Goal: Transaction & Acquisition: Purchase product/service

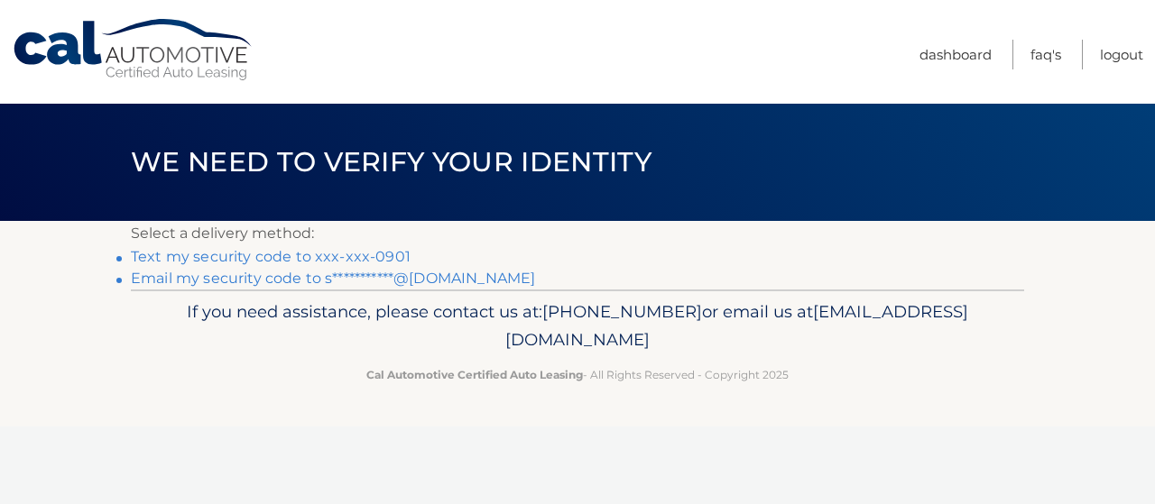
click at [312, 255] on link "Text my security code to xxx-xxx-0901" at bounding box center [271, 256] width 280 height 17
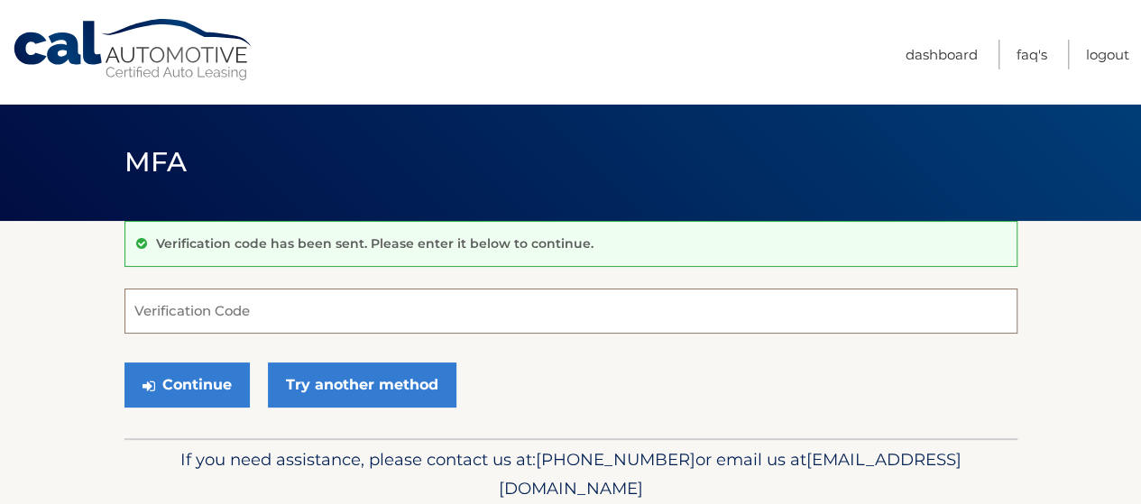
click at [247, 320] on input "Verification Code" at bounding box center [570, 311] width 893 height 45
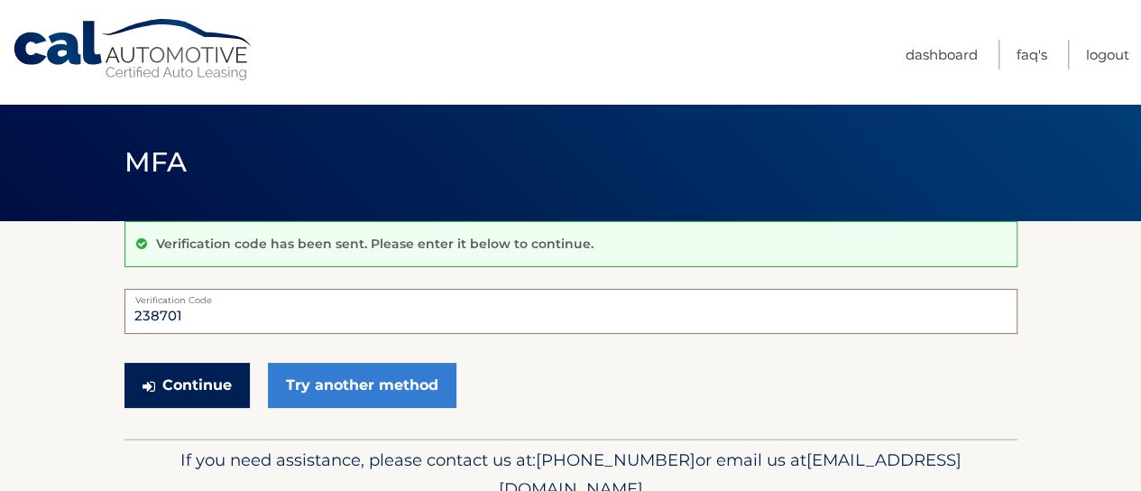
type input "238701"
click at [198, 376] on button "Continue" at bounding box center [186, 385] width 125 height 45
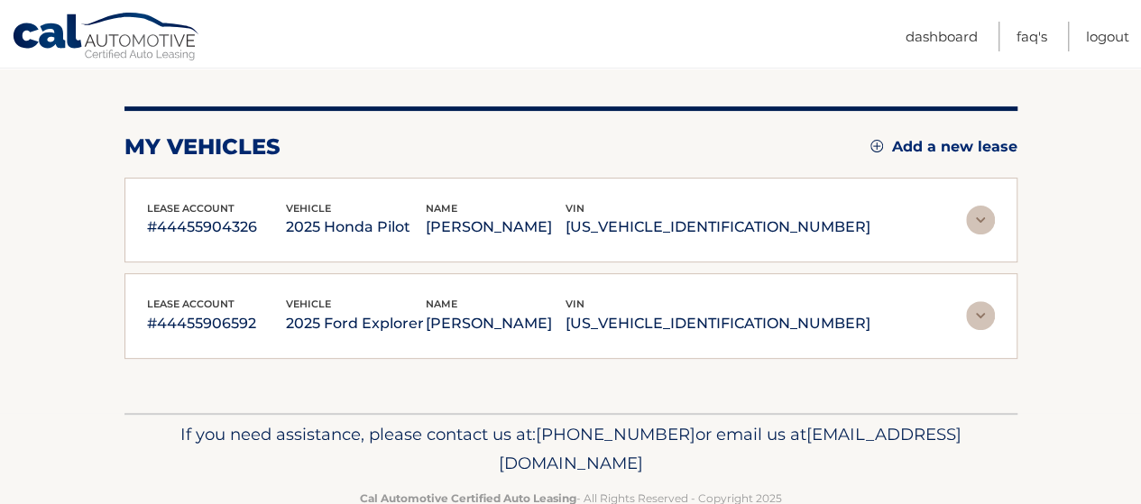
scroll to position [197, 0]
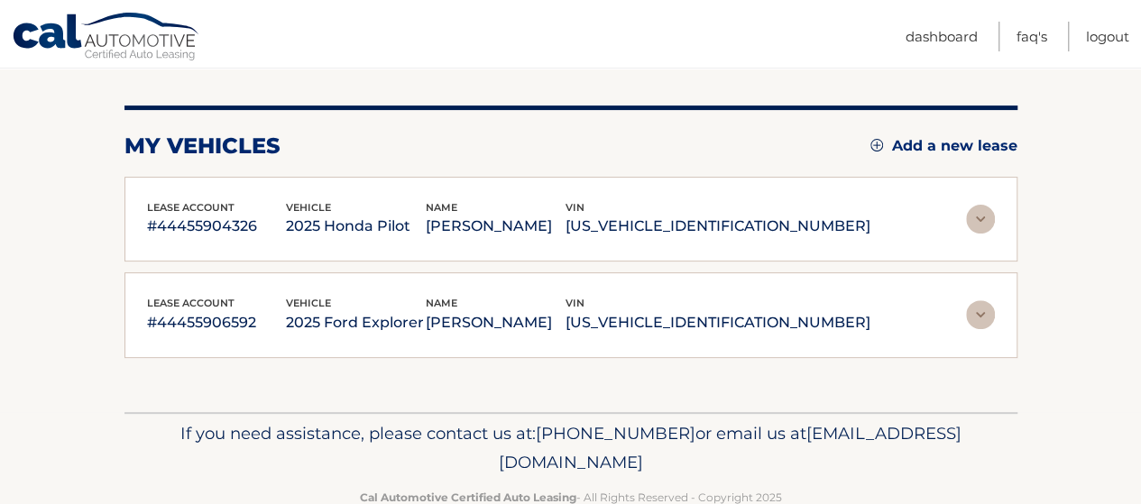
click at [990, 219] on img at bounding box center [980, 219] width 29 height 29
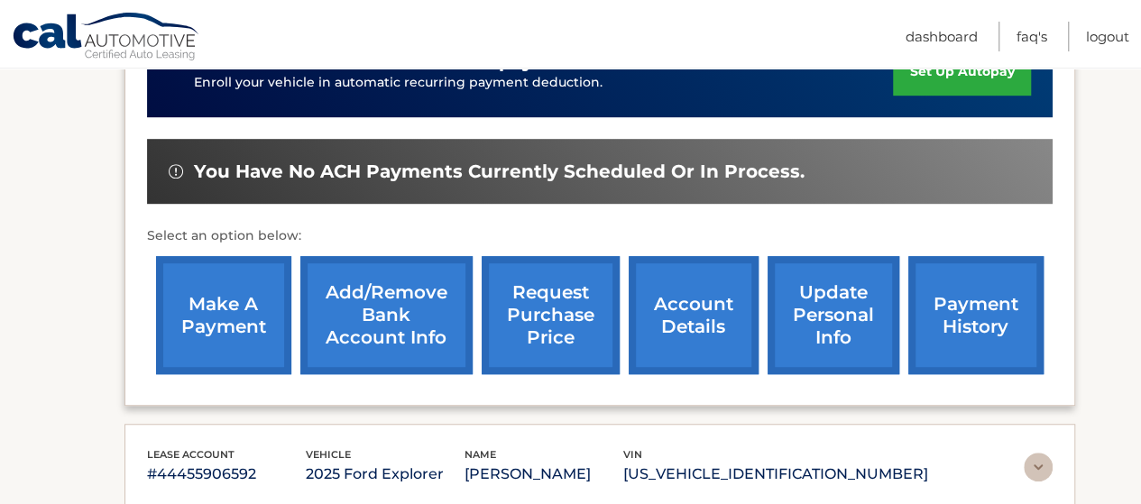
scroll to position [497, 0]
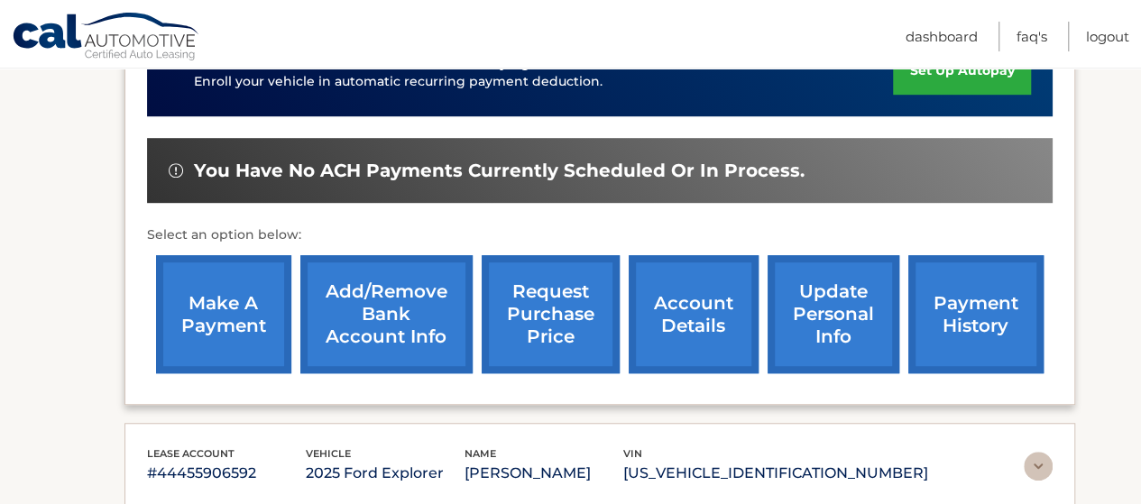
click at [1036, 461] on img at bounding box center [1038, 466] width 29 height 29
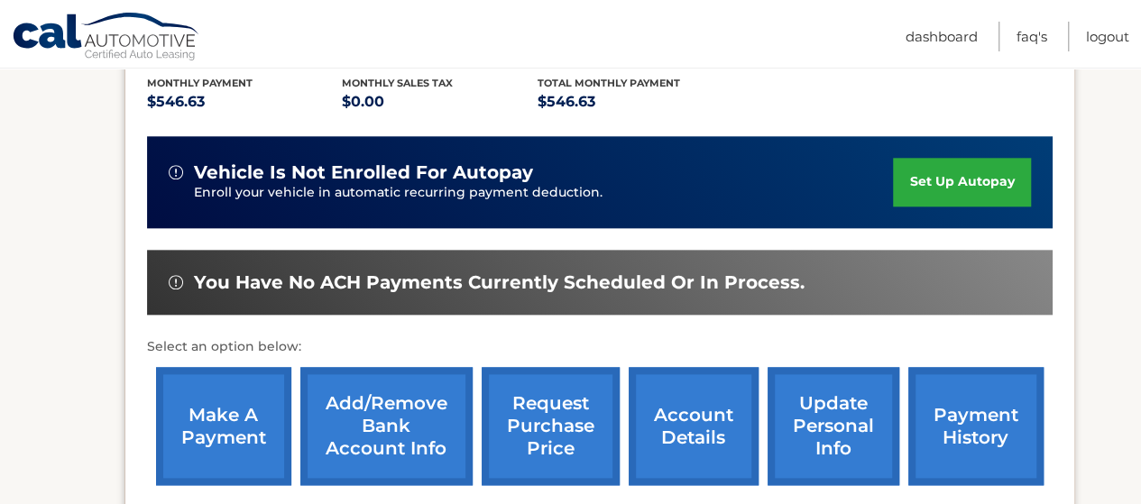
scroll to position [932, 0]
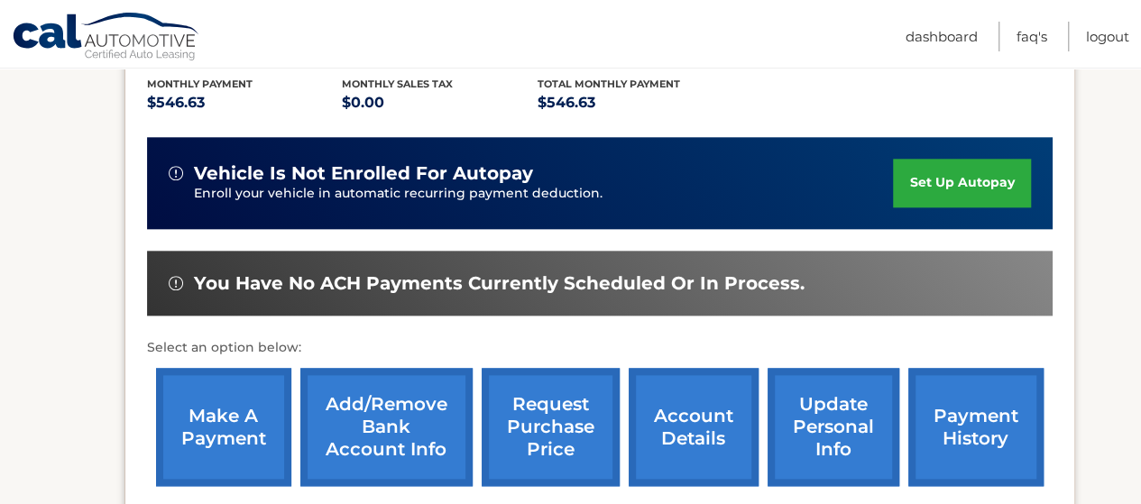
click at [262, 382] on link "make a payment" at bounding box center [223, 427] width 135 height 118
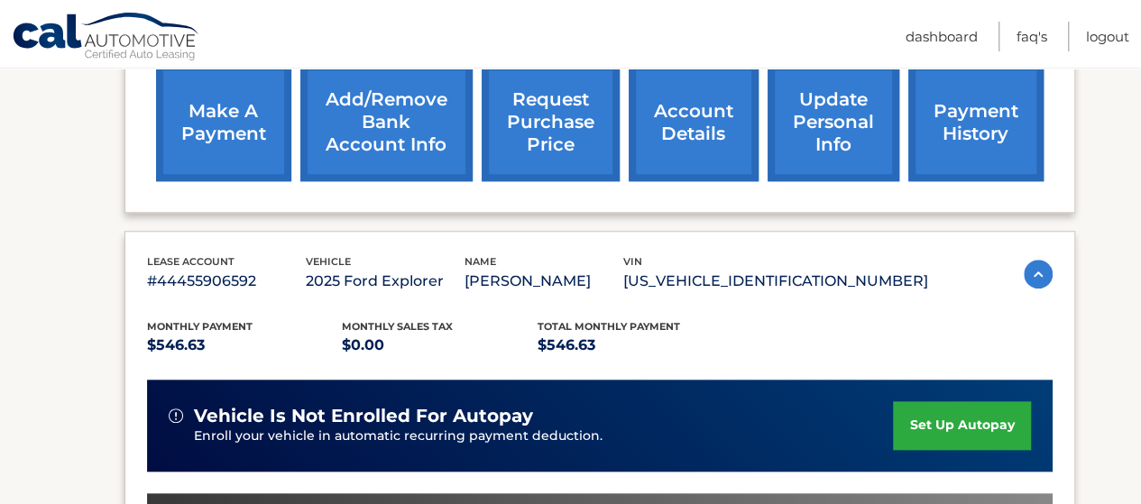
scroll to position [688, 0]
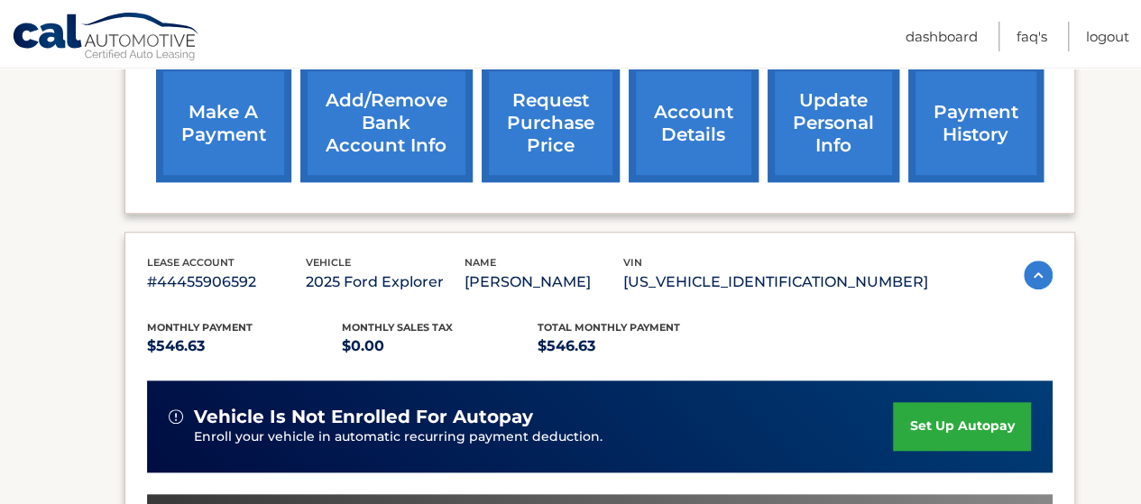
click at [202, 148] on link "make a payment" at bounding box center [223, 123] width 135 height 118
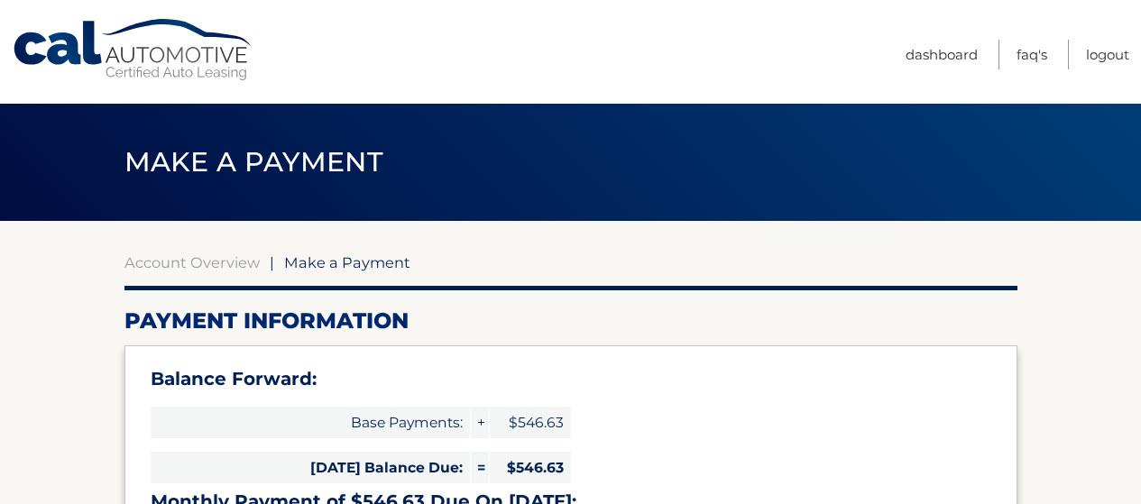
select select "MjAyNzA3MzMtNzgyNi00NmZjLTgyYjYtODEyOTQxMTlmZTZi"
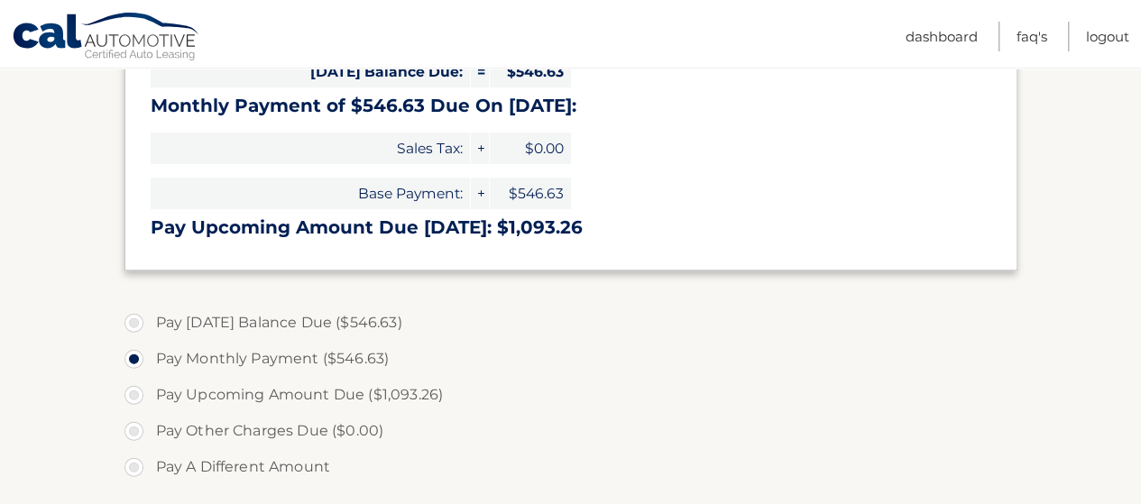
scroll to position [395, 0]
click at [253, 331] on label "Pay Today's Balance Due ($546.63)" at bounding box center [570, 324] width 893 height 36
click at [150, 331] on input "Pay Today's Balance Due ($546.63)" at bounding box center [141, 320] width 18 height 29
radio input "true"
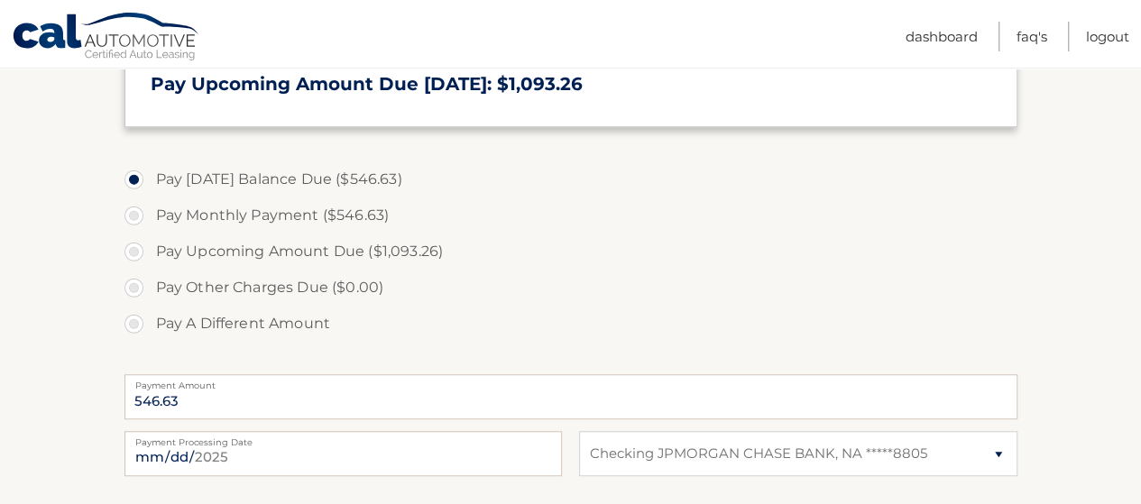
scroll to position [526, 0]
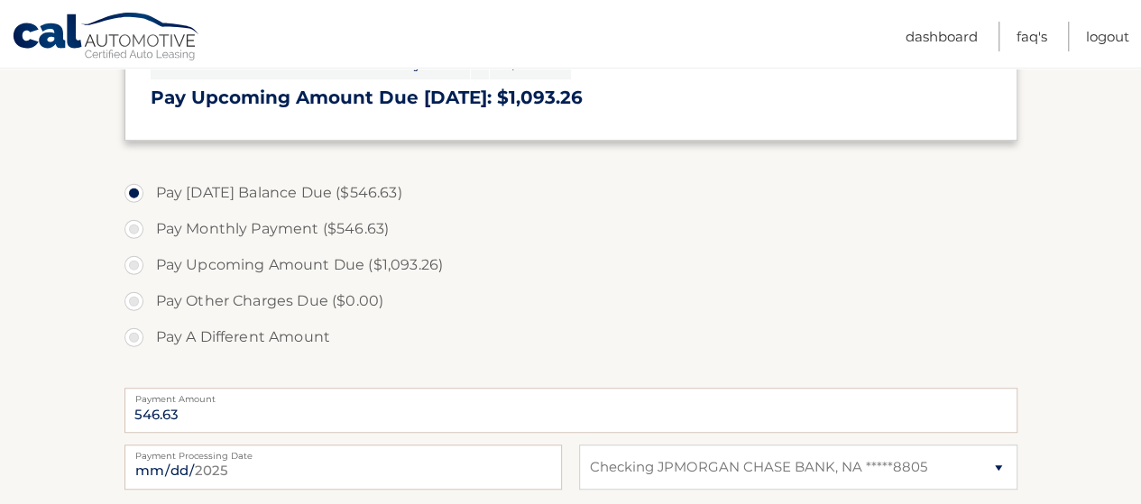
click at [179, 258] on label "Pay Upcoming Amount Due ($1,093.26)" at bounding box center [570, 265] width 893 height 36
click at [150, 258] on input "Pay Upcoming Amount Due ($1,093.26)" at bounding box center [141, 261] width 18 height 29
radio input "true"
type input "1093.26"
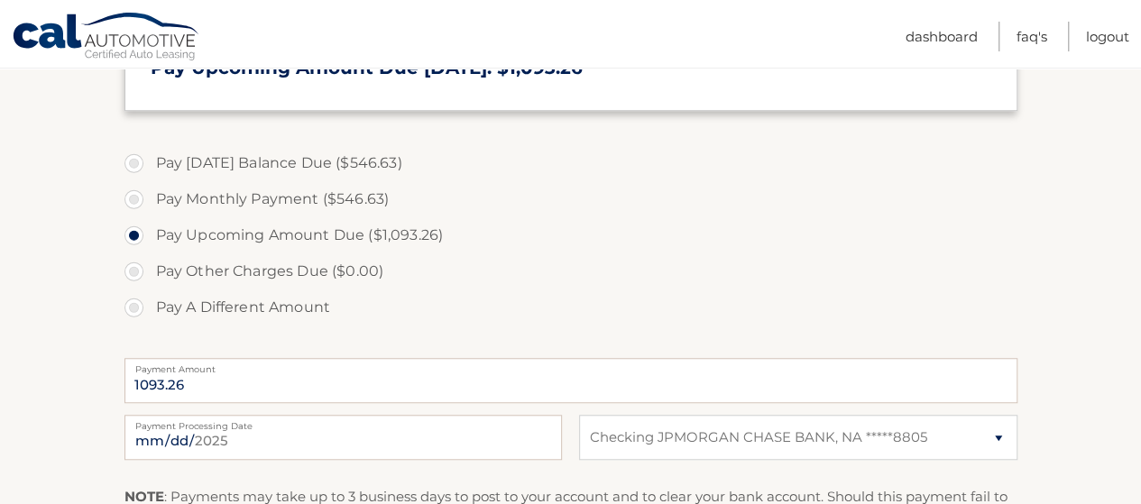
scroll to position [557, 0]
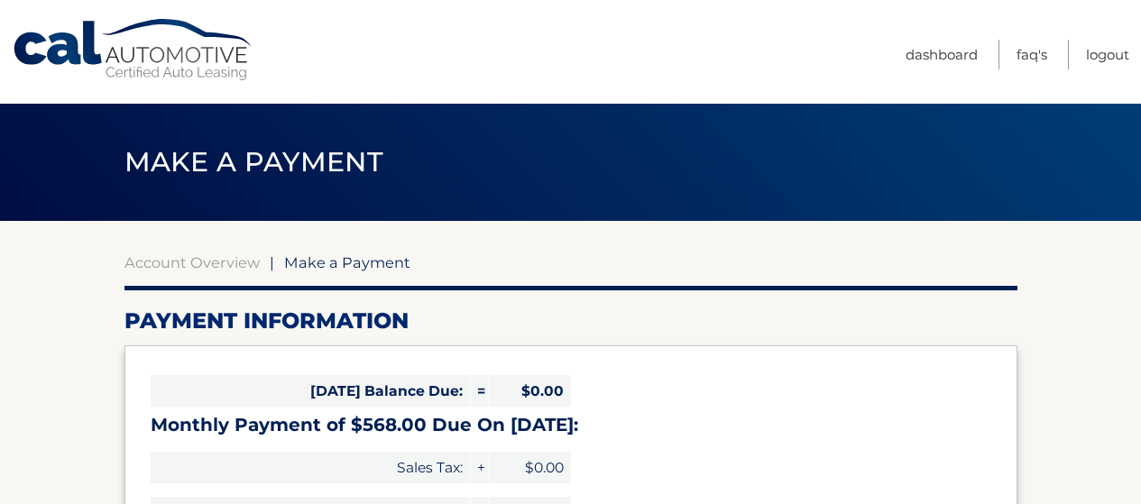
select select "ZjgzMmNhN2MtMDBlOC00OWYzLTg0ZjYtZjE3NjliMWY5YWY2"
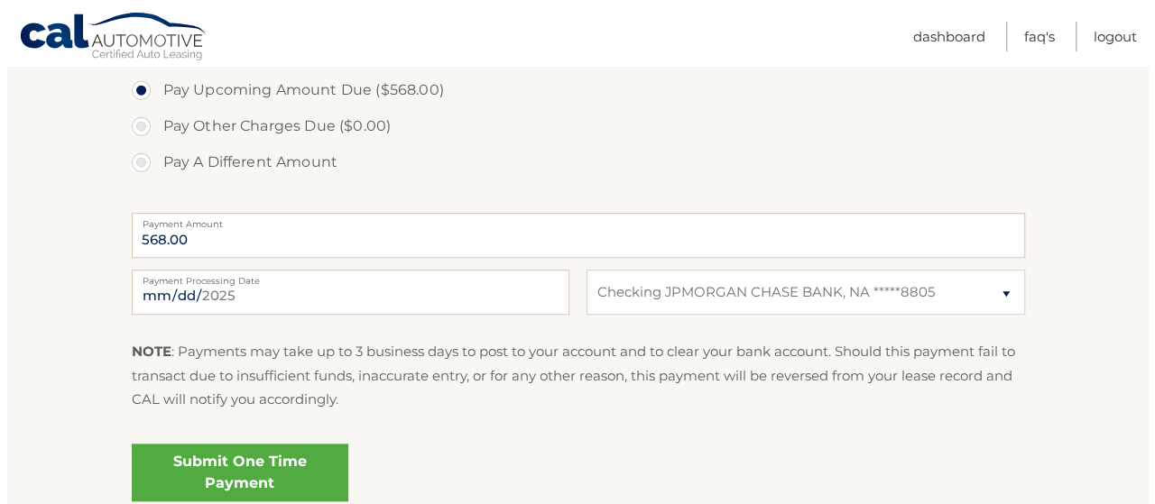
scroll to position [671, 0]
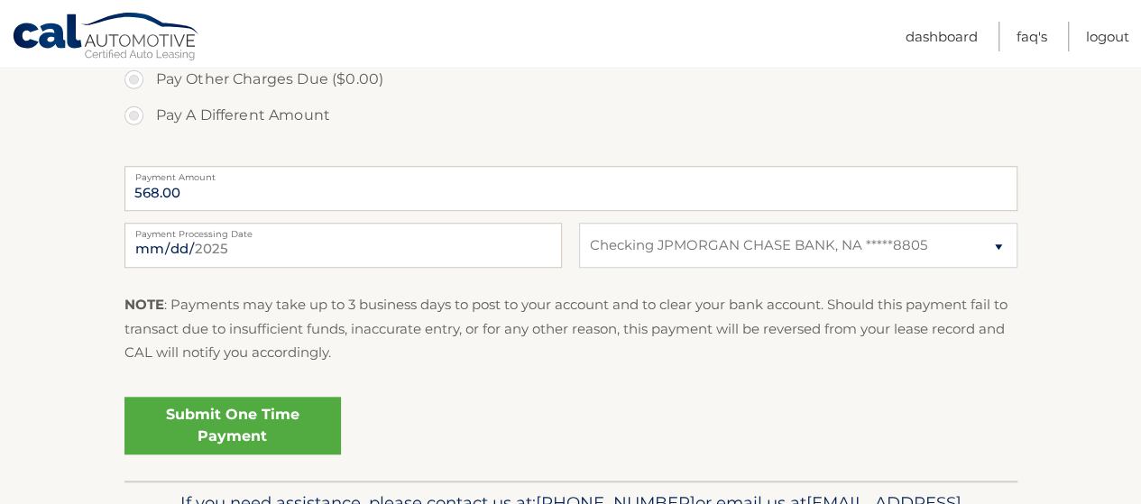
click at [223, 412] on link "Submit One Time Payment" at bounding box center [232, 426] width 217 height 58
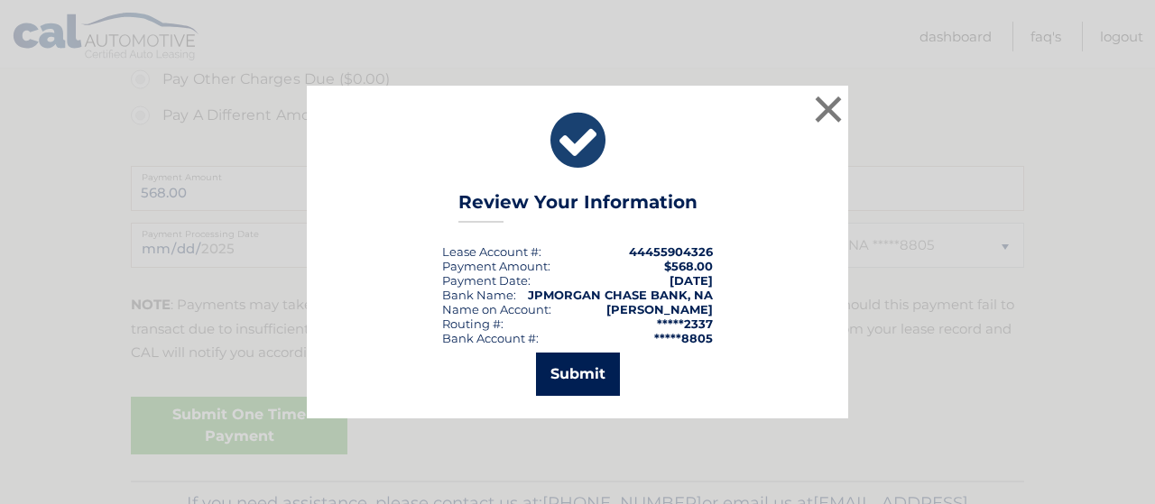
click at [588, 369] on button "Submit" at bounding box center [578, 374] width 84 height 43
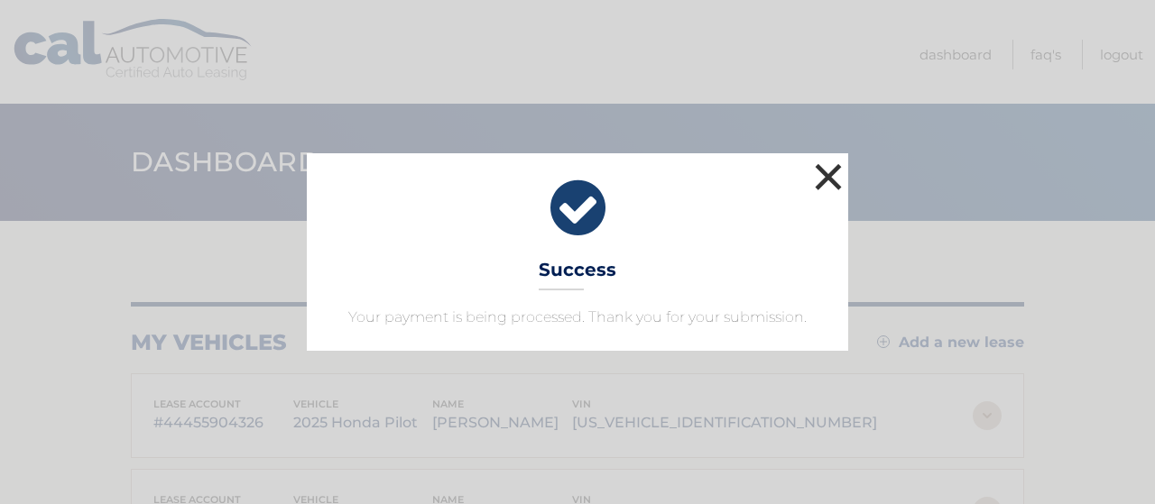
click at [842, 180] on button "×" at bounding box center [828, 177] width 36 height 36
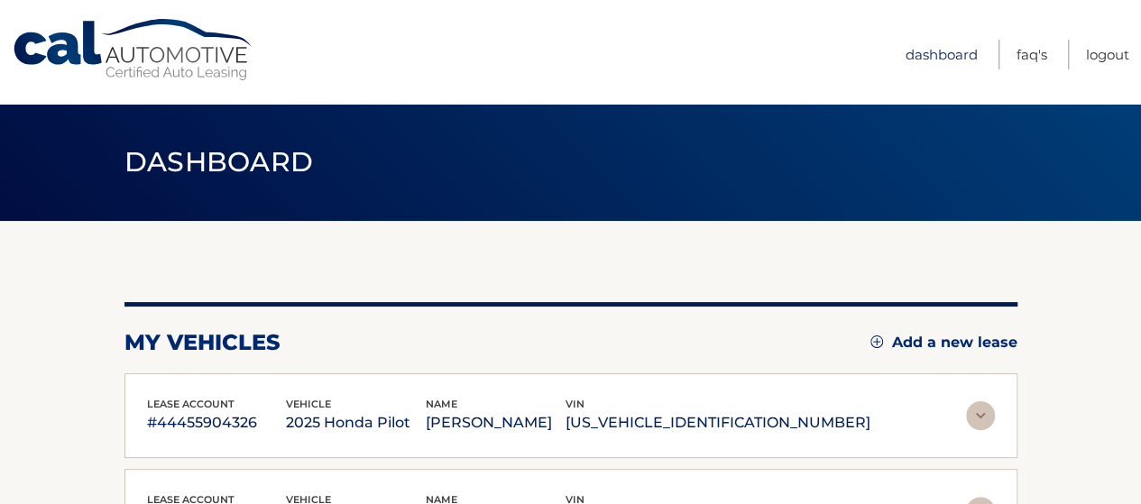
click at [919, 59] on link "Dashboard" at bounding box center [942, 55] width 72 height 30
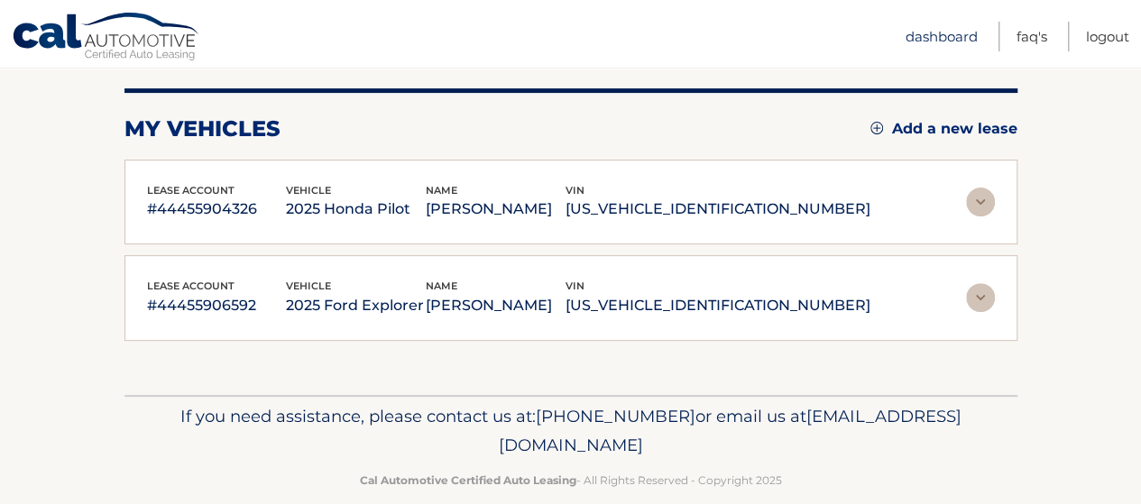
scroll to position [215, 0]
click at [983, 199] on img at bounding box center [980, 201] width 29 height 29
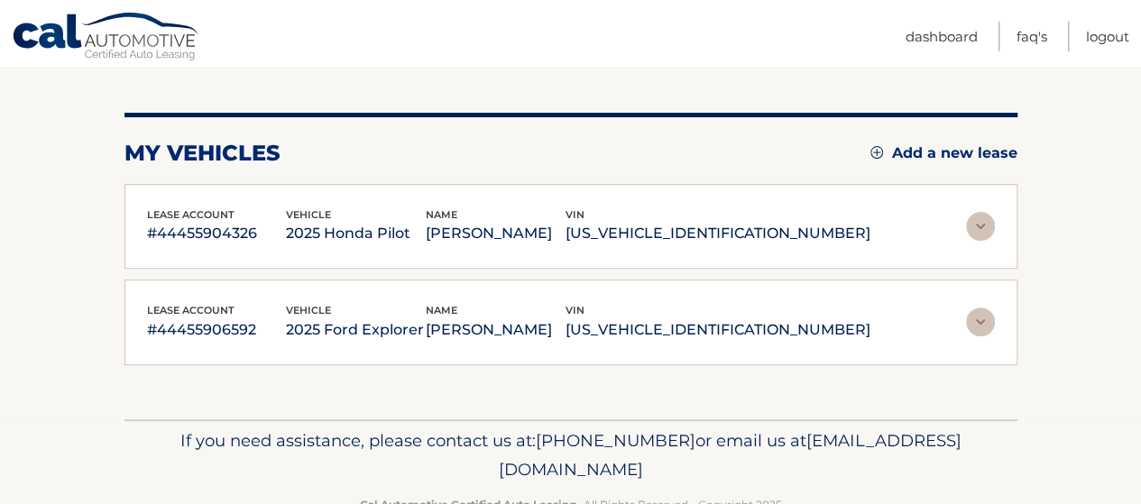
scroll to position [206, 0]
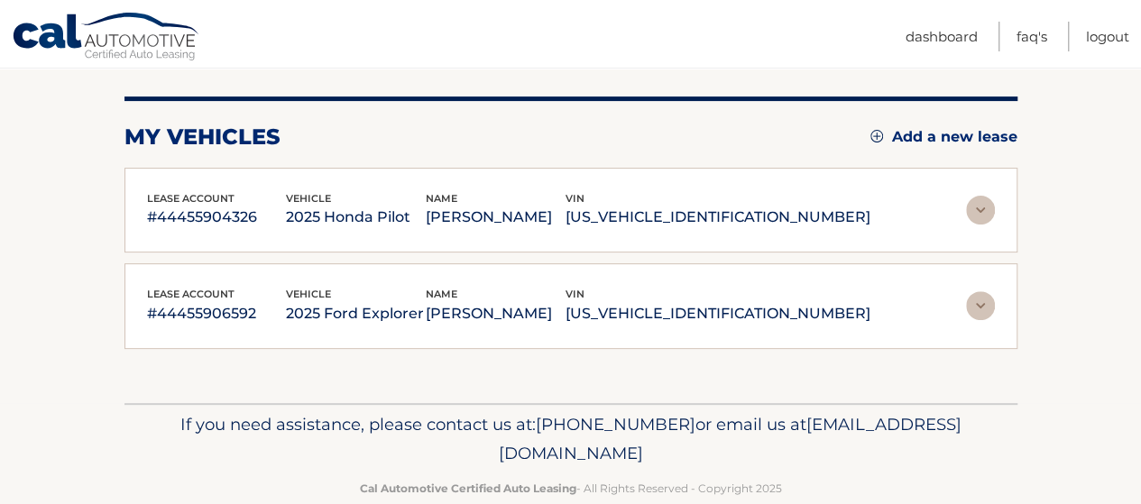
click at [975, 210] on img at bounding box center [980, 210] width 29 height 29
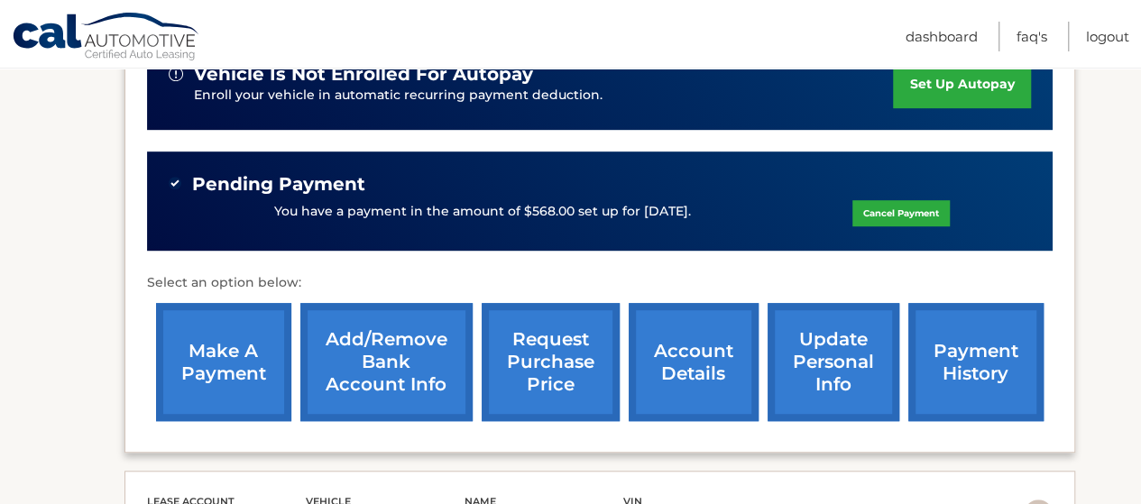
scroll to position [708, 0]
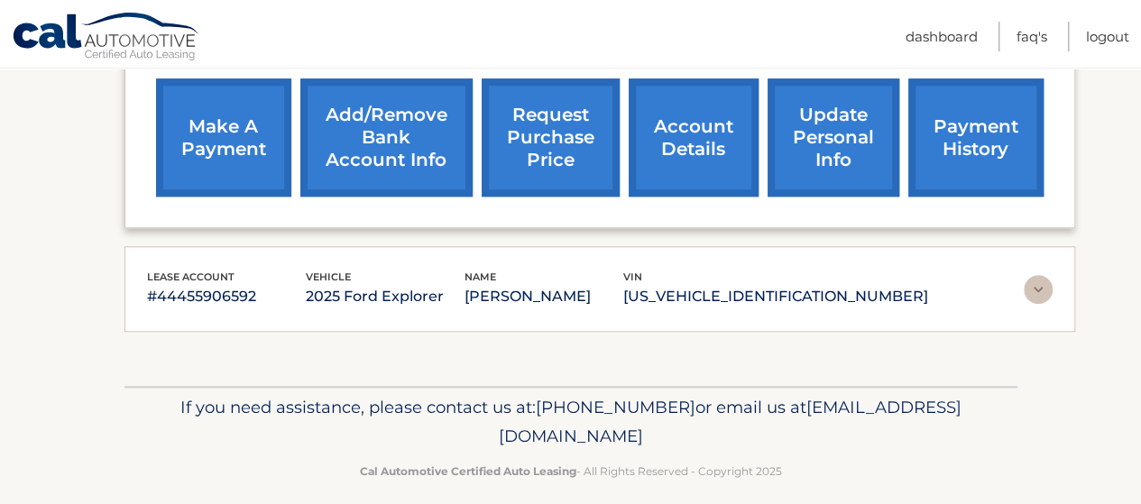
click at [1032, 294] on img at bounding box center [1038, 289] width 29 height 29
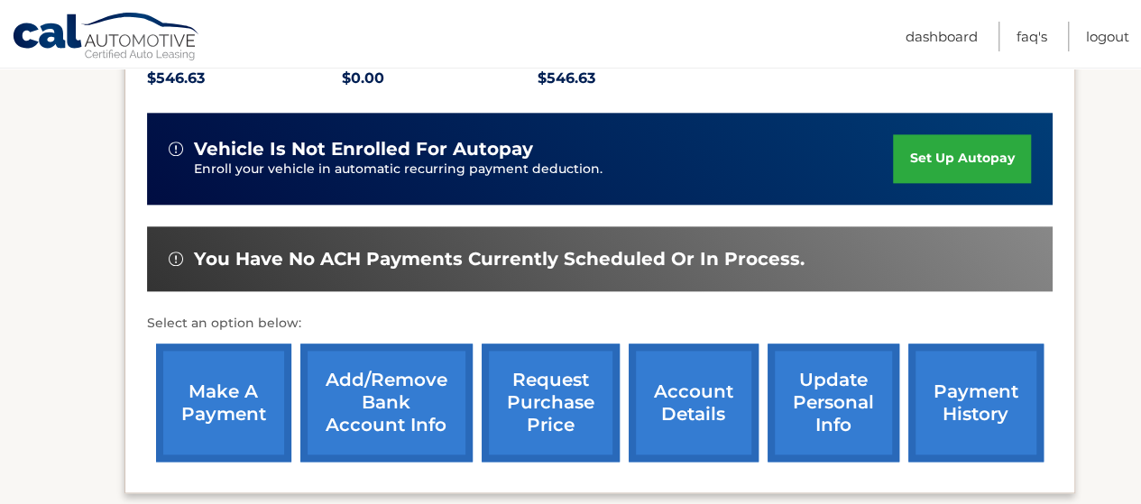
scroll to position [991, 0]
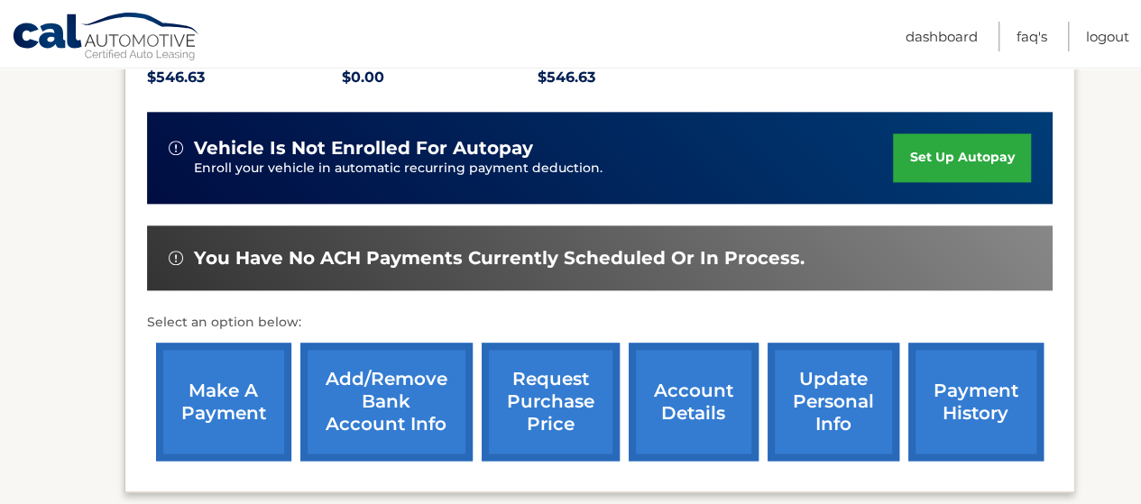
click at [223, 405] on link "make a payment" at bounding box center [223, 402] width 135 height 118
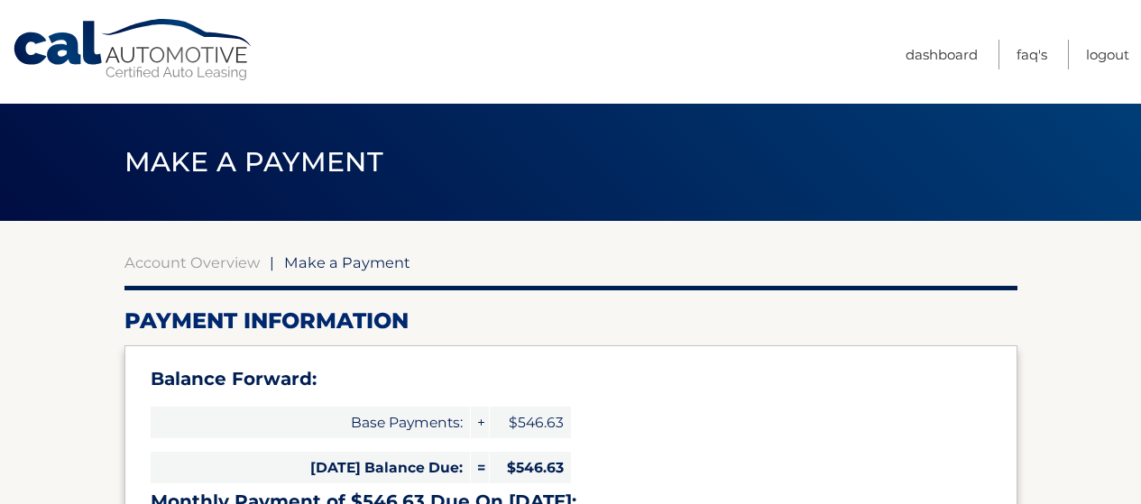
select select "MjAyNzA3MzMtNzgyNi00NmZjLTgyYjYtODEyOTQxMTlmZTZi"
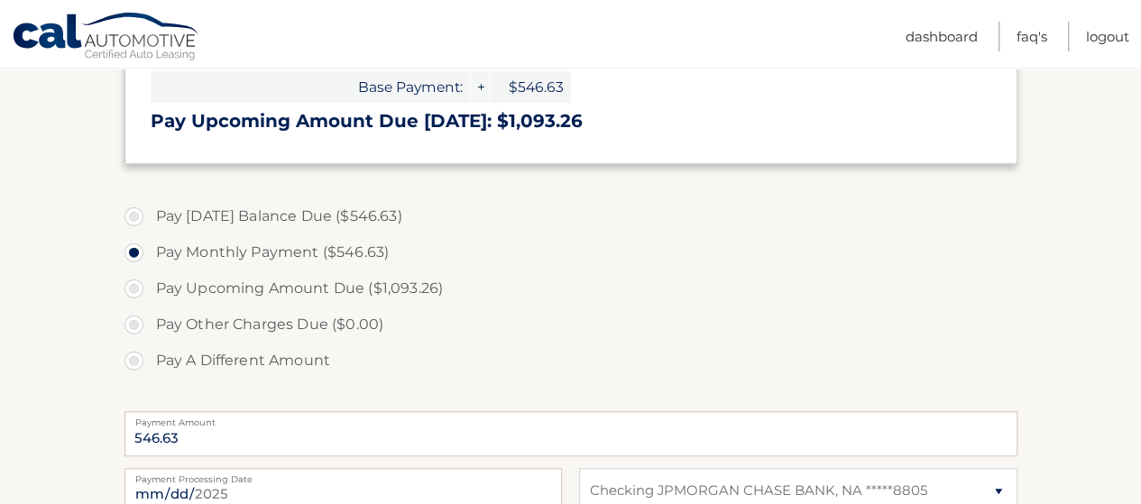
scroll to position [469, 0]
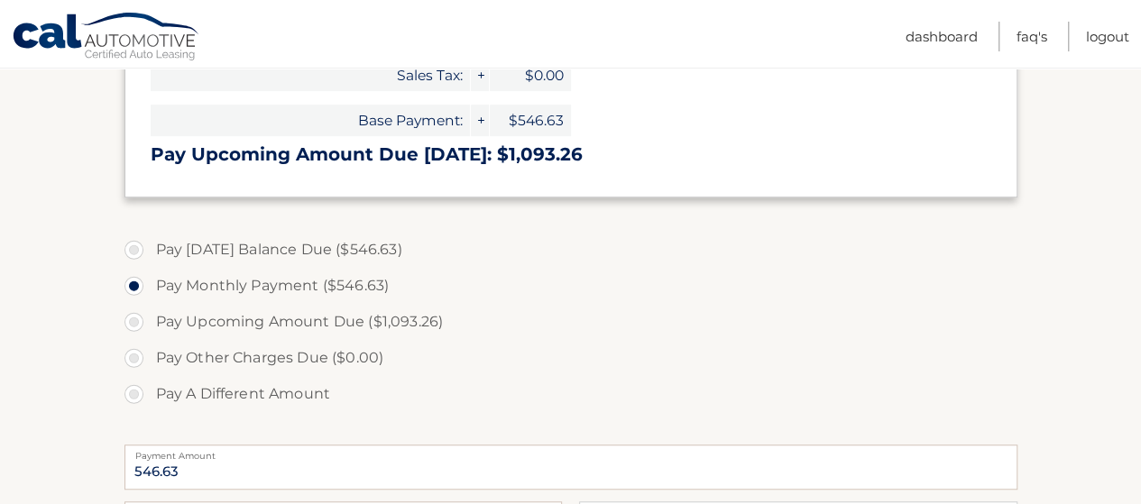
click at [278, 248] on label "Pay Today's Balance Due ($546.63)" at bounding box center [570, 250] width 893 height 36
click at [150, 248] on input "Pay Today's Balance Due ($546.63)" at bounding box center [141, 246] width 18 height 29
radio input "true"
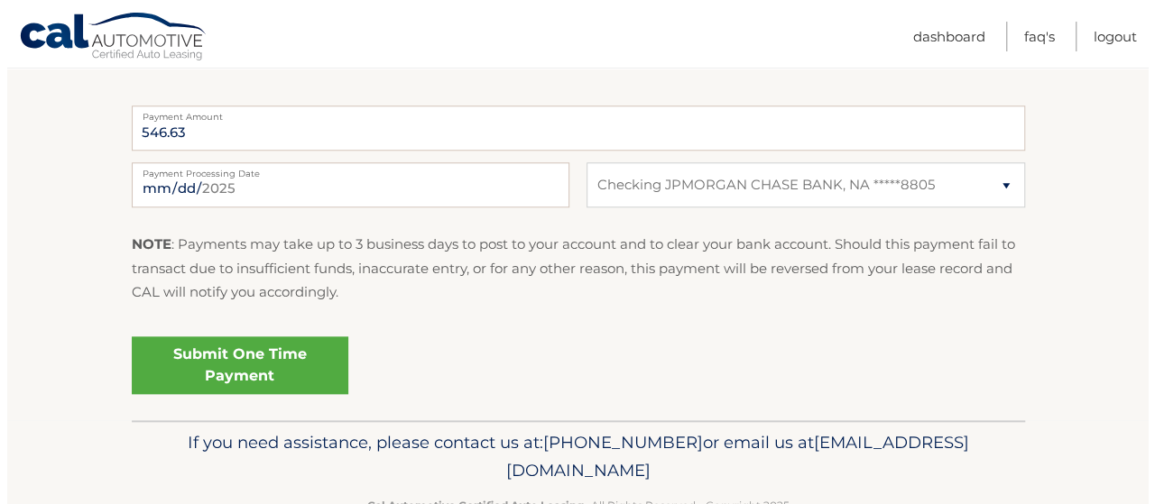
scroll to position [814, 0]
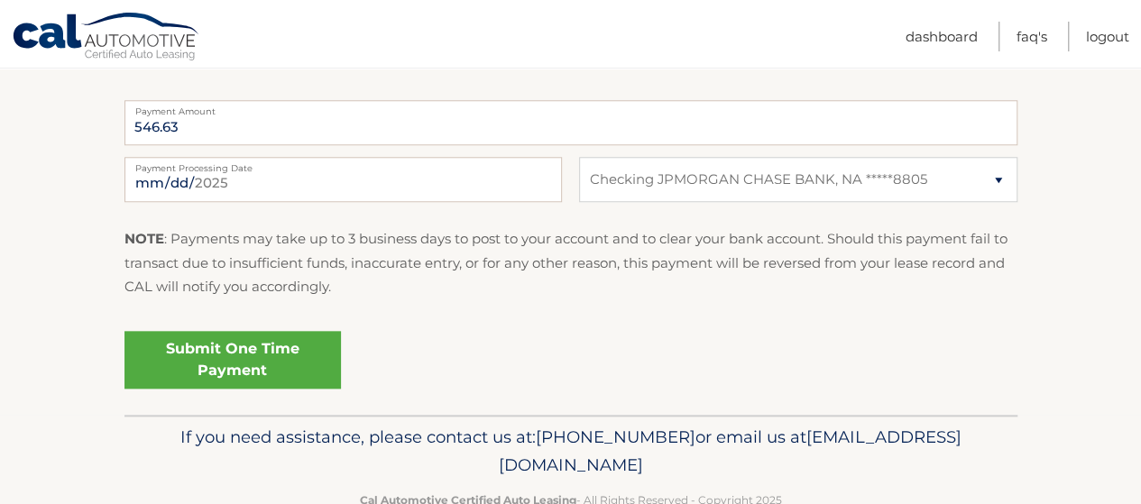
click at [207, 349] on link "Submit One Time Payment" at bounding box center [232, 360] width 217 height 58
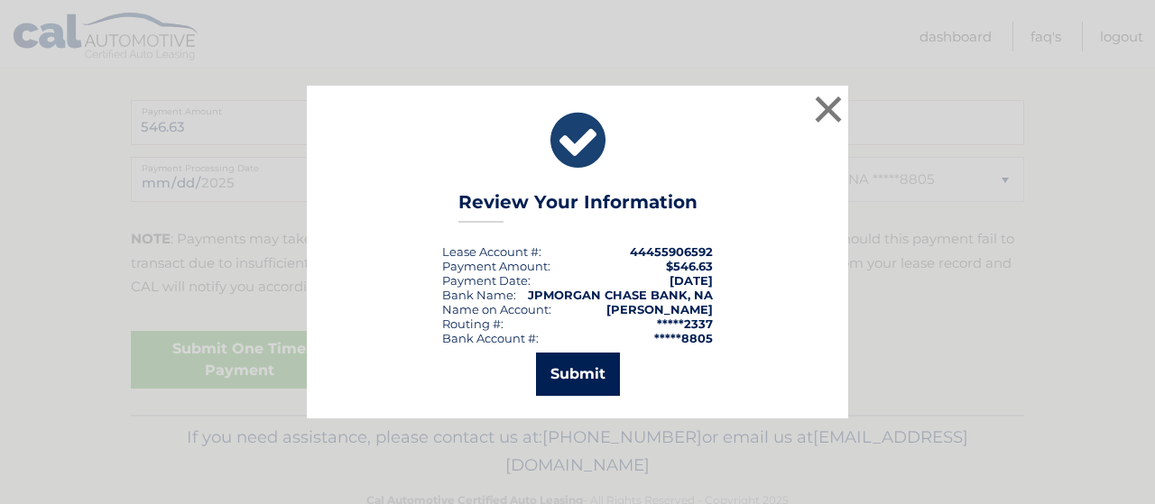
click at [606, 382] on button "Submit" at bounding box center [578, 374] width 84 height 43
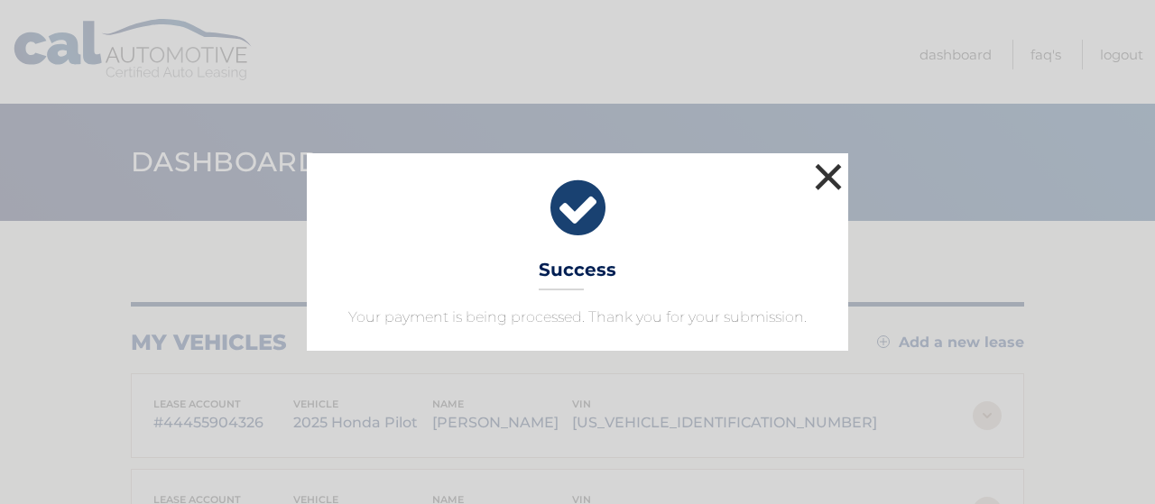
click at [838, 180] on button "×" at bounding box center [828, 177] width 36 height 36
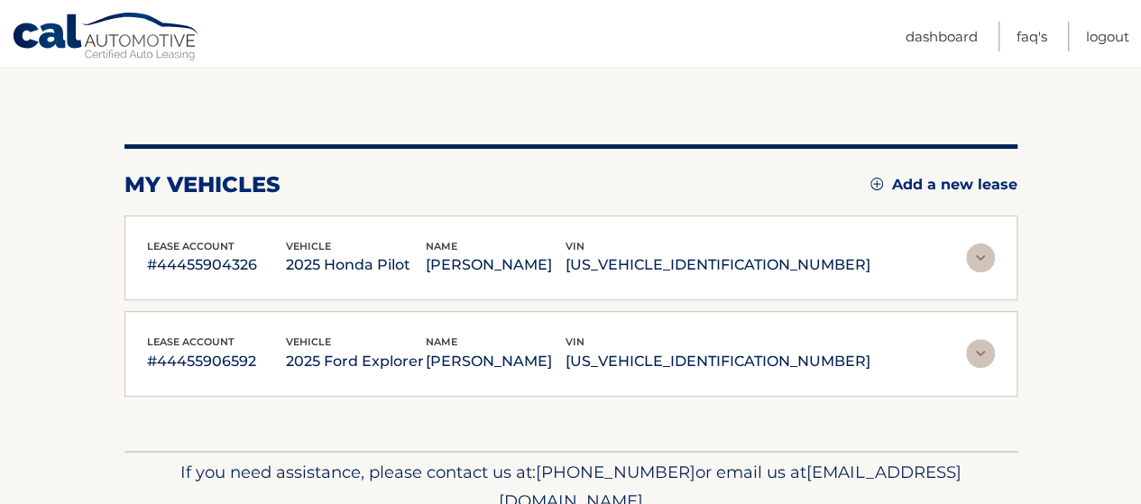
scroll to position [238, 0]
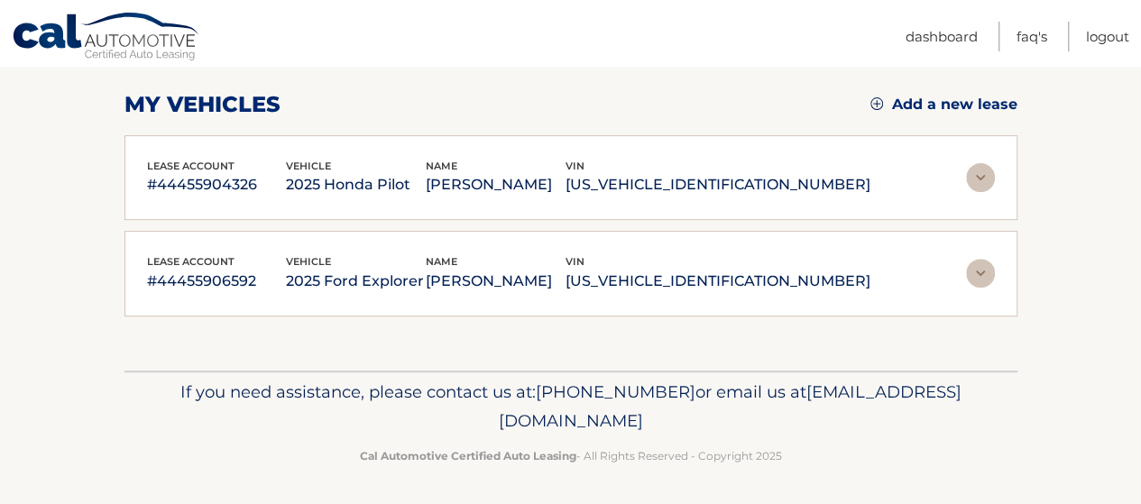
click at [976, 189] on img at bounding box center [980, 177] width 29 height 29
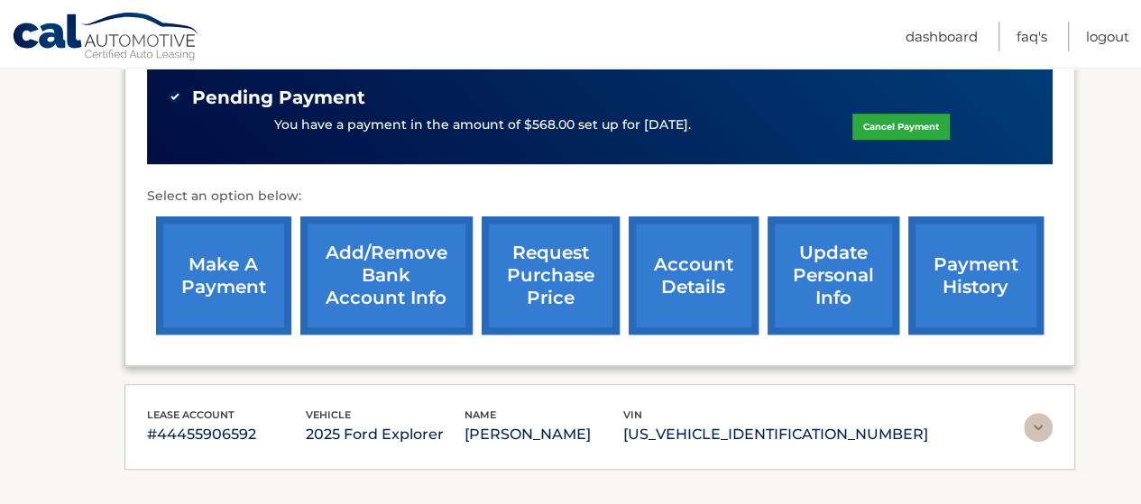
scroll to position [583, 0]
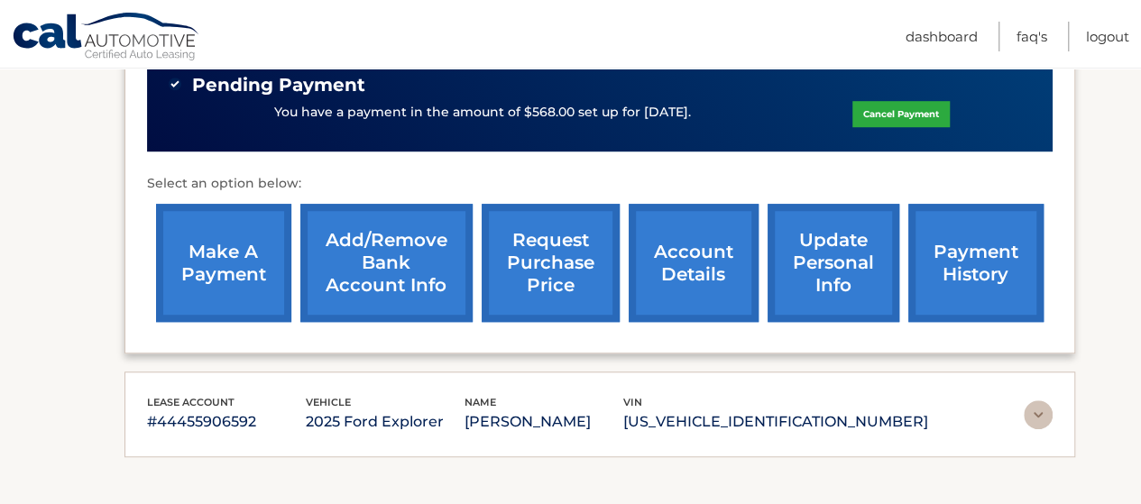
click at [1024, 415] on img at bounding box center [1038, 415] width 29 height 29
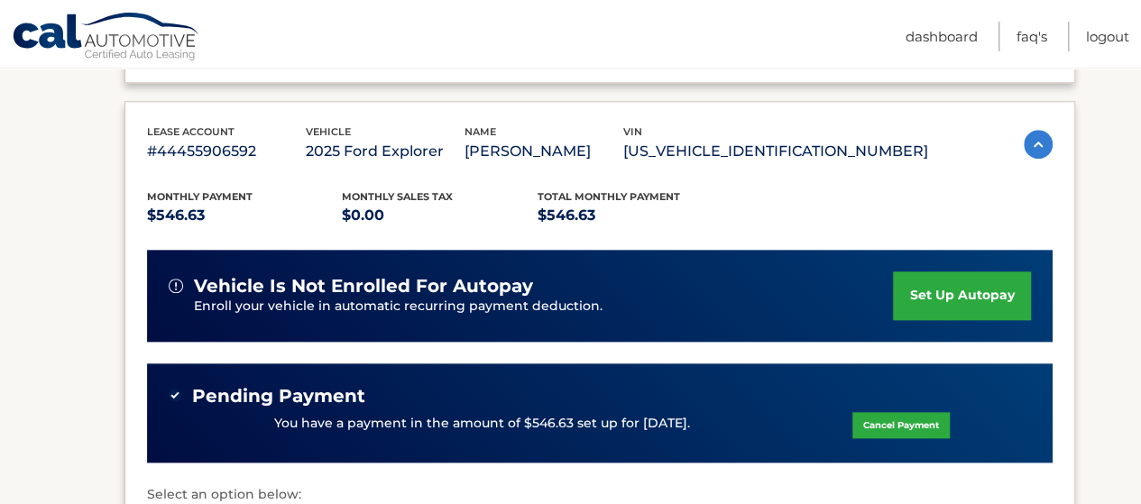
scroll to position [852, 0]
